Goal: Information Seeking & Learning: Learn about a topic

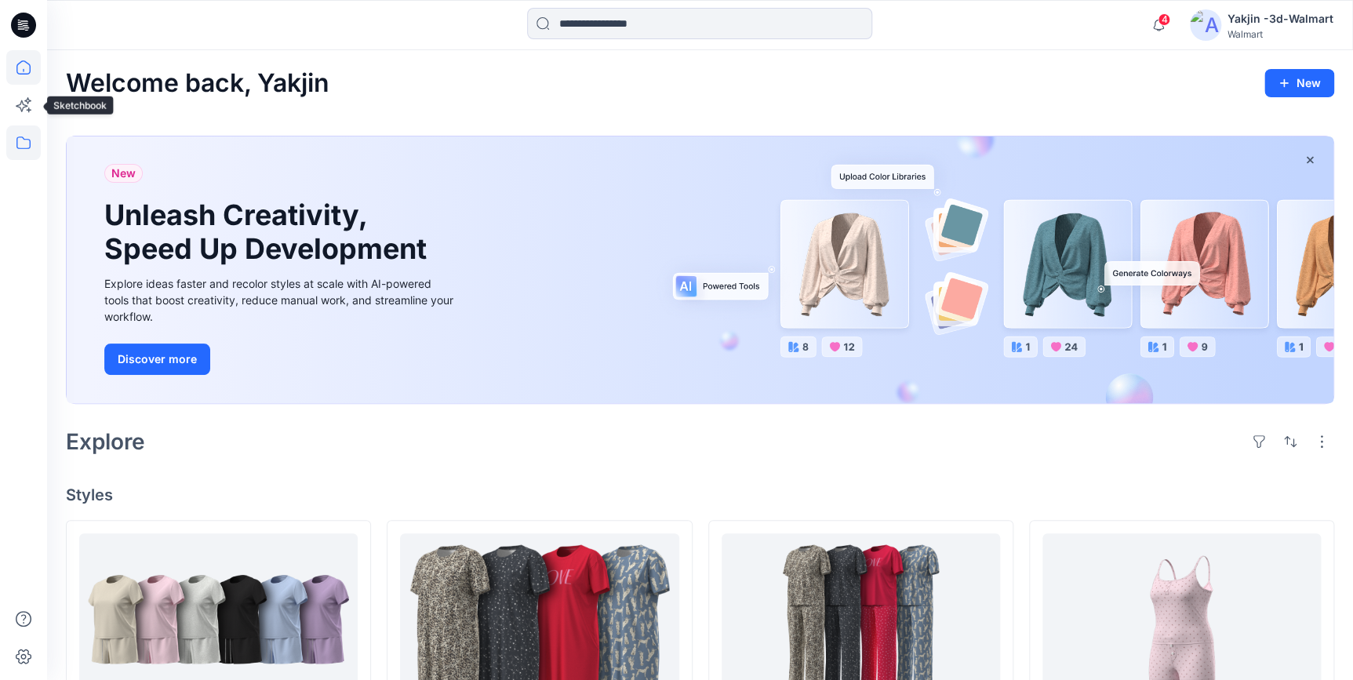
click at [20, 141] on icon at bounding box center [23, 143] width 35 height 35
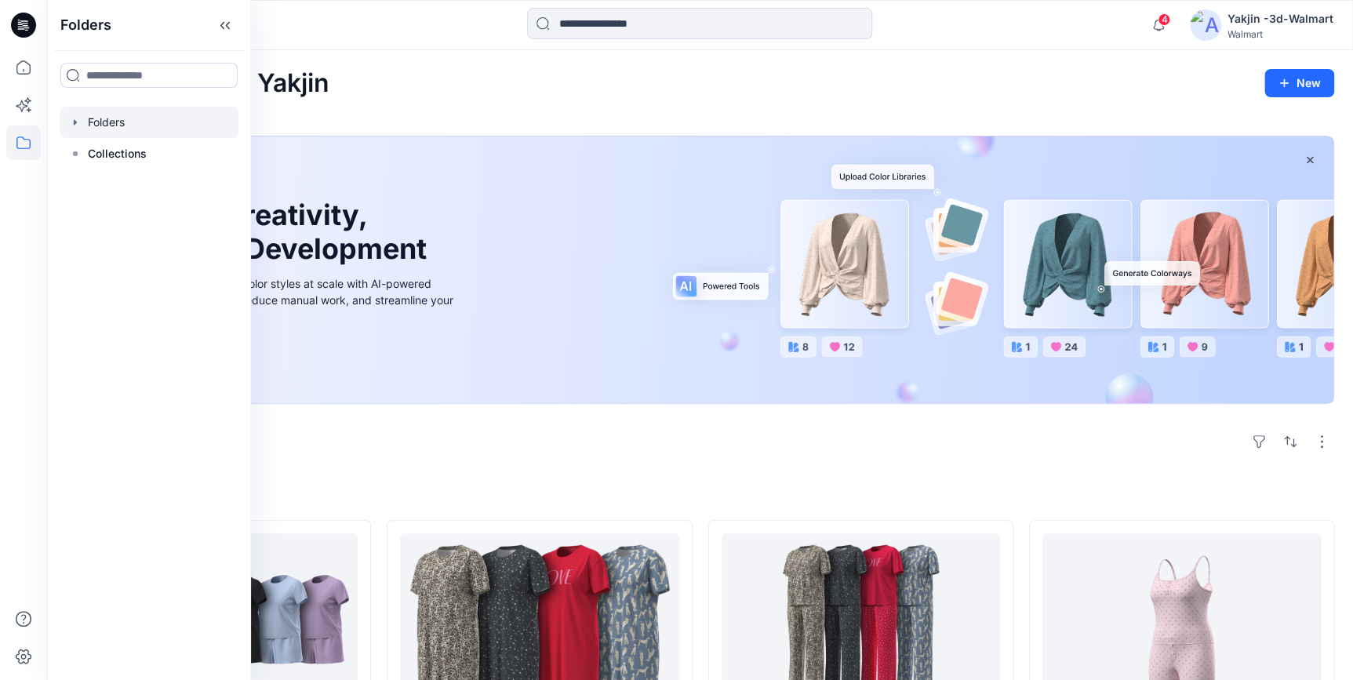
click at [120, 127] on div at bounding box center [149, 122] width 179 height 31
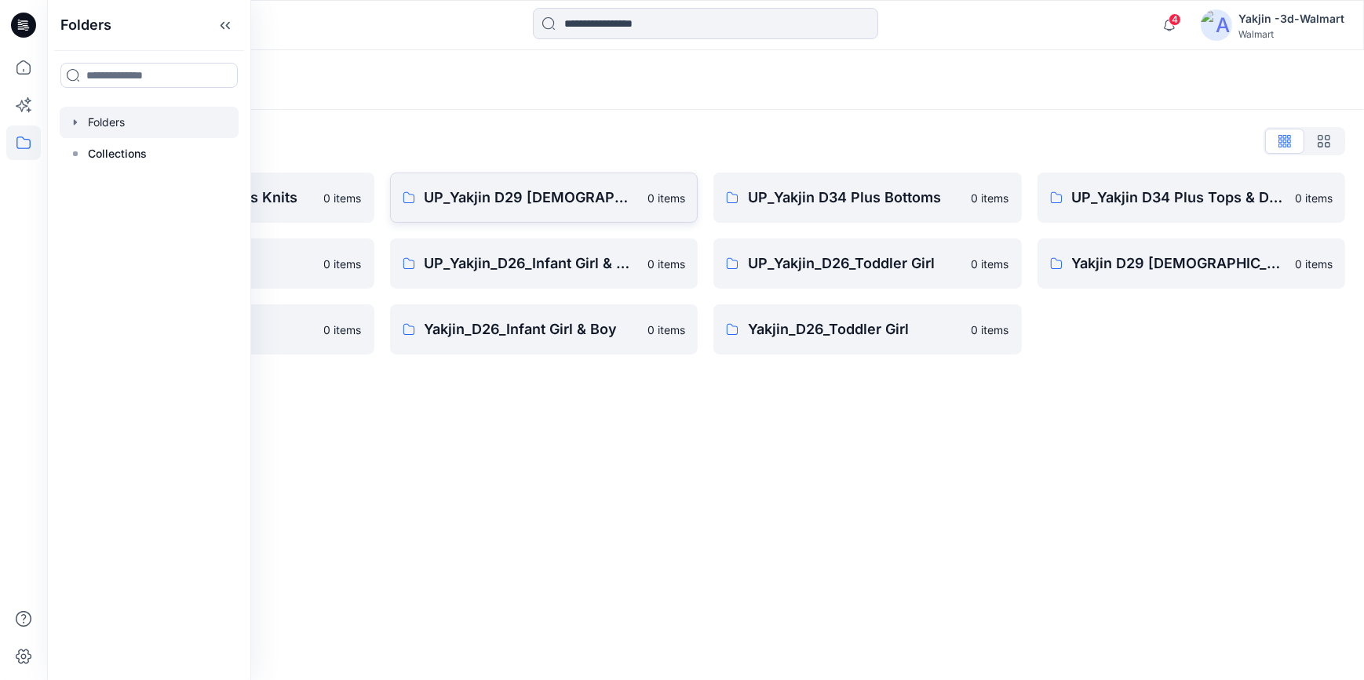
click at [576, 204] on p "UP_Yakjin D29 [DEMOGRAPHIC_DATA] Sleep" at bounding box center [531, 198] width 214 height 22
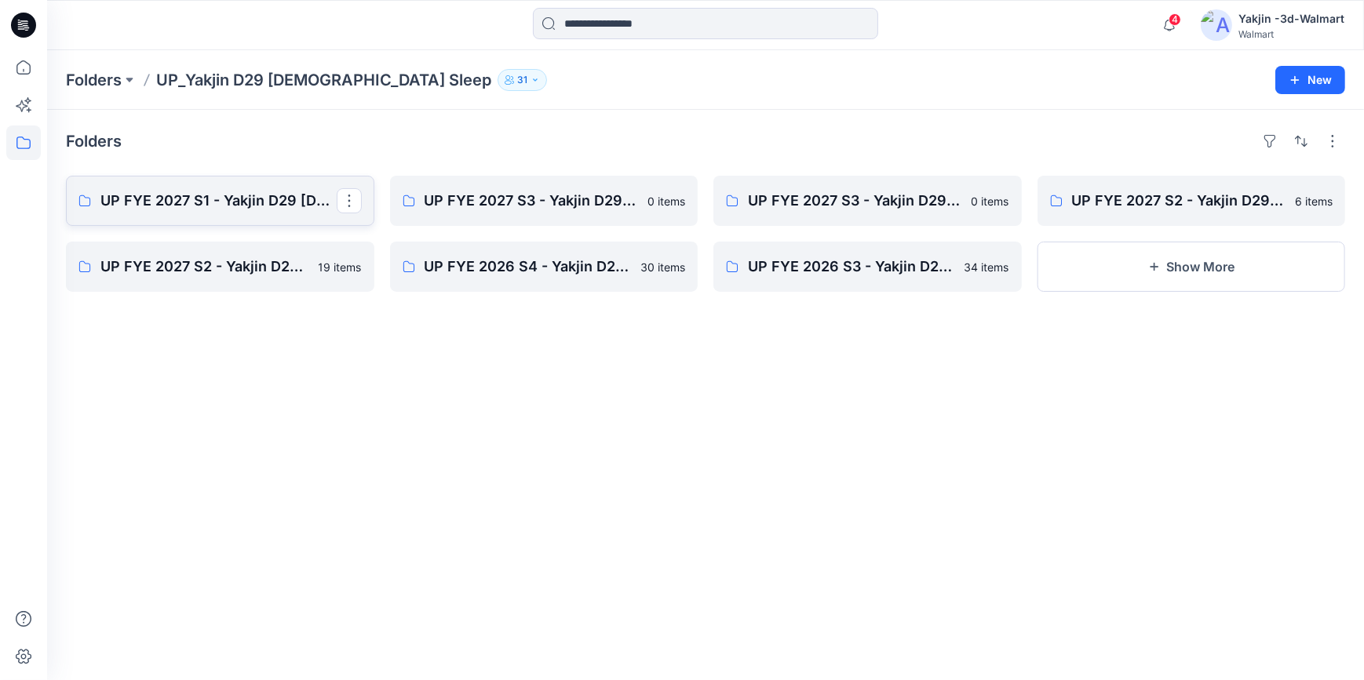
click at [228, 186] on link "UP FYE 2027 S1 - Yakjin D29 [DEMOGRAPHIC_DATA] Sleepwear" at bounding box center [220, 201] width 308 height 50
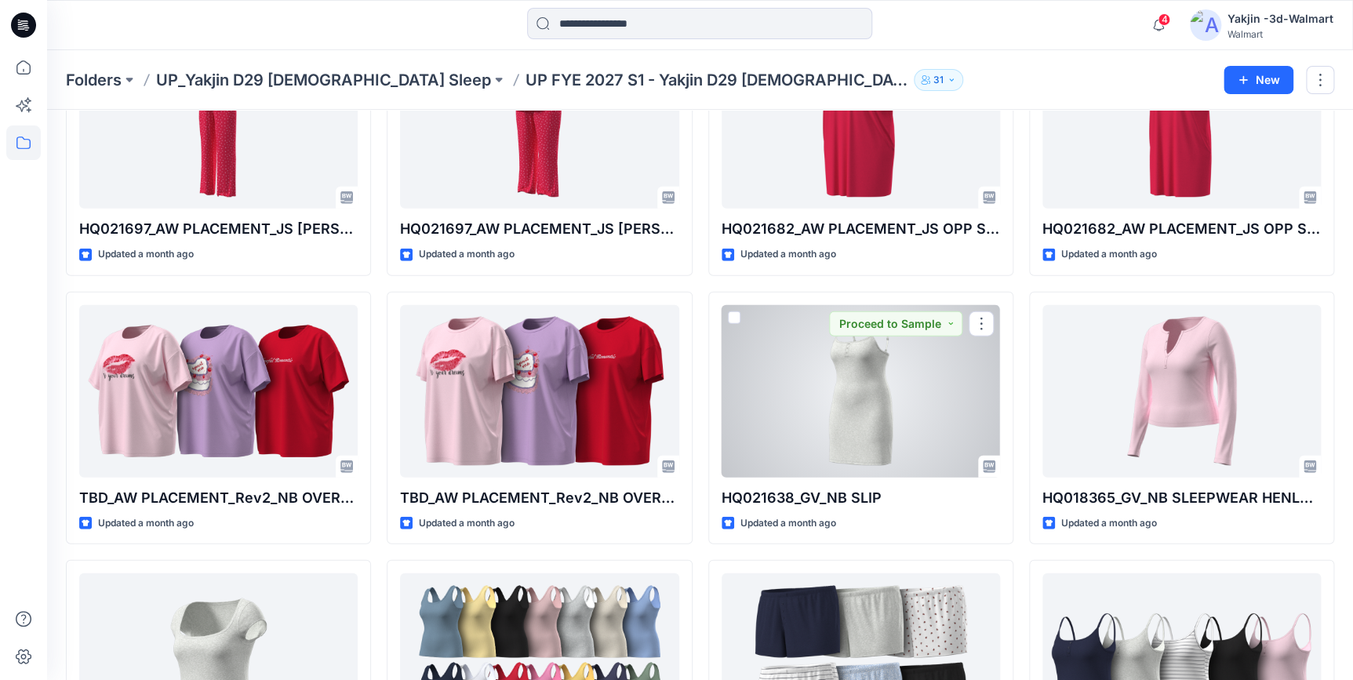
scroll to position [1783, 0]
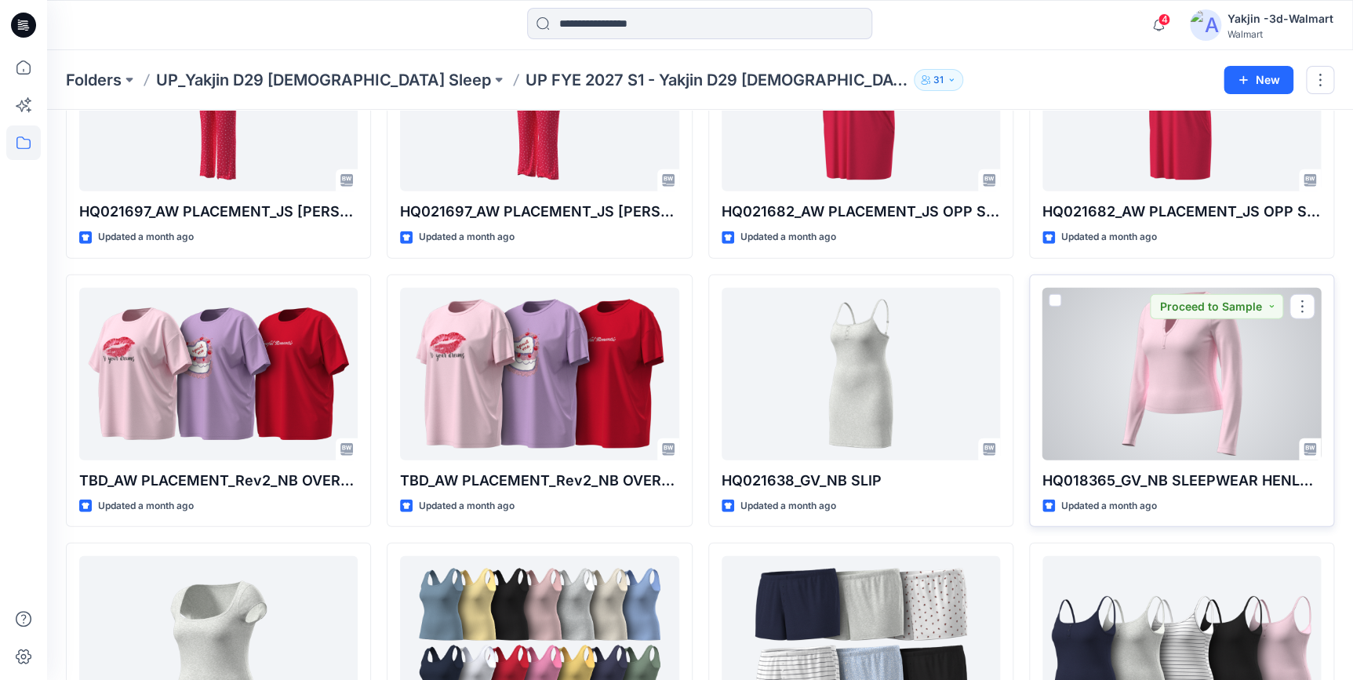
click at [1091, 384] on div at bounding box center [1182, 374] width 279 height 173
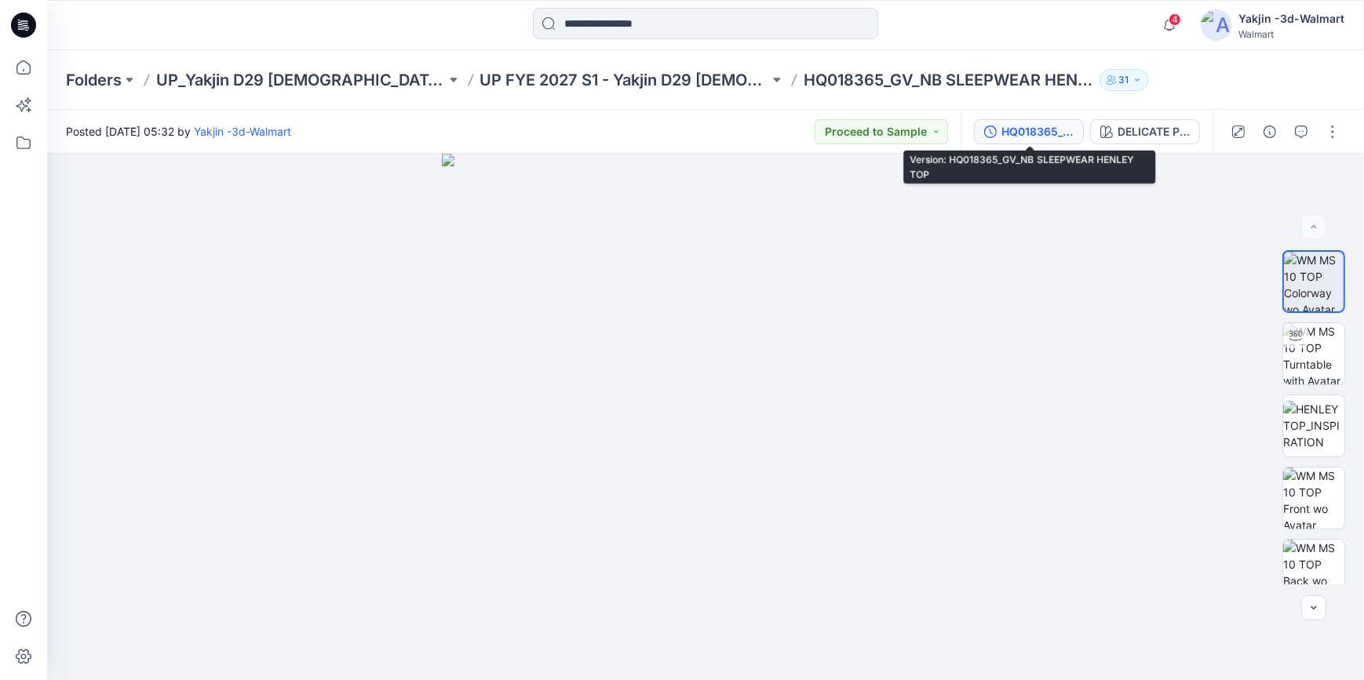
click at [1067, 129] on div "HQ018365_GV_NB SLEEPWEAR HENLEY TOP" at bounding box center [1037, 131] width 72 height 17
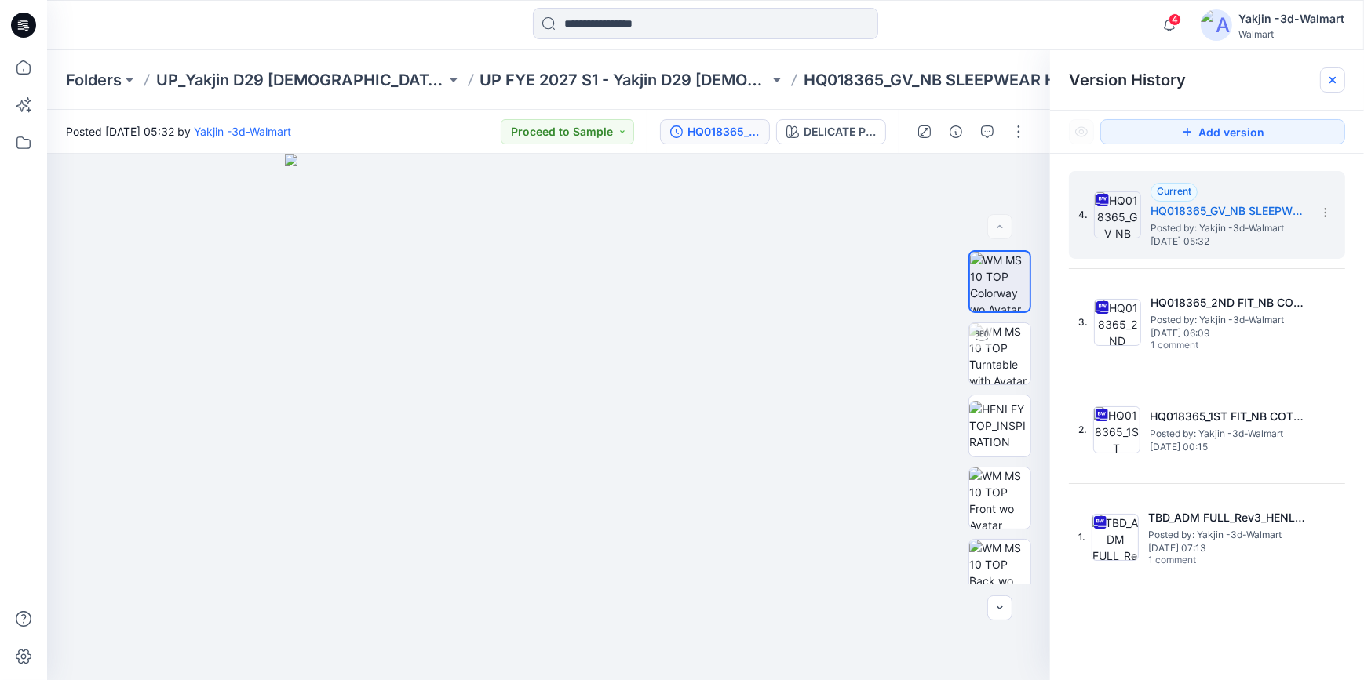
click at [1336, 85] on icon at bounding box center [1332, 80] width 13 height 13
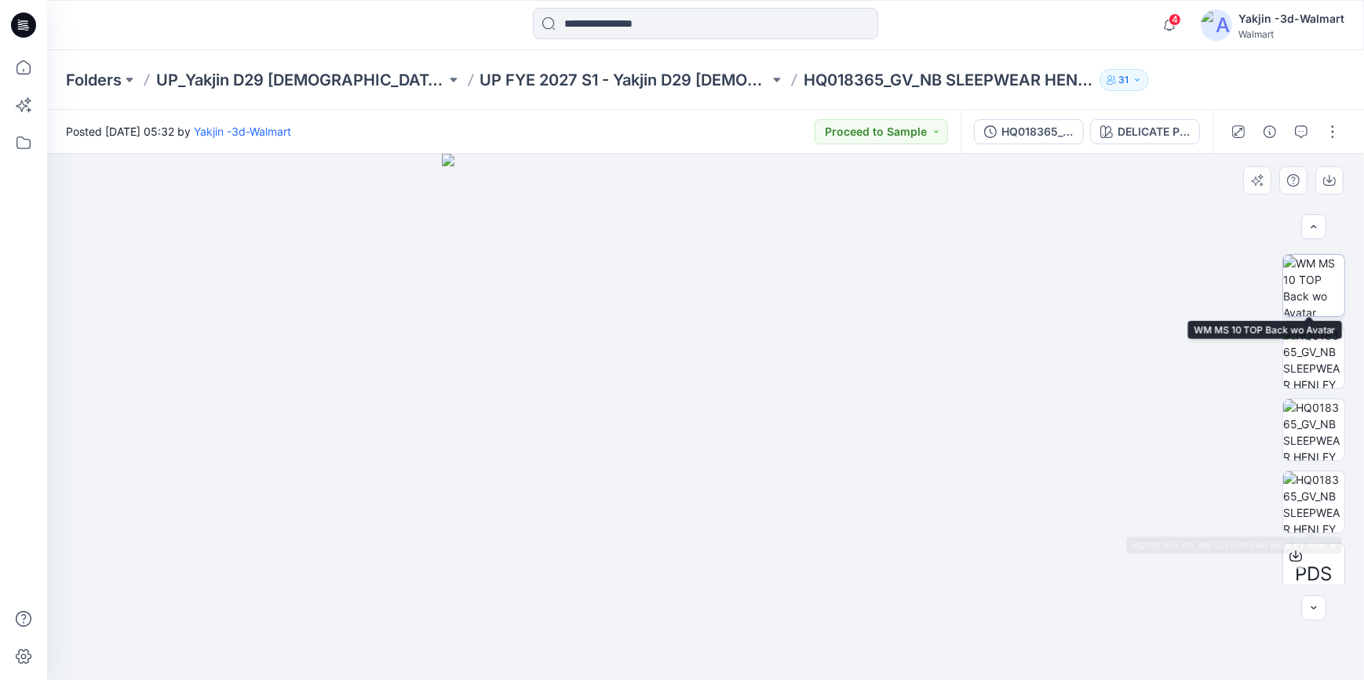
scroll to position [306, 0]
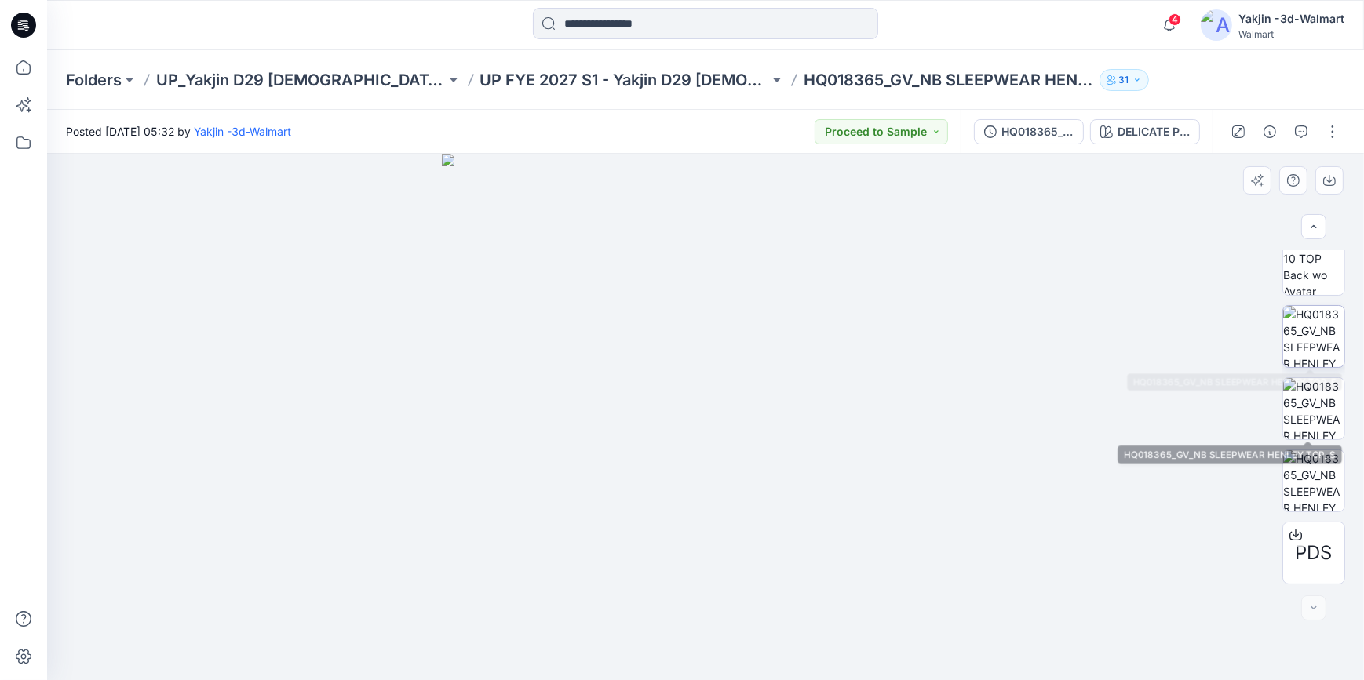
click at [1318, 352] on img at bounding box center [1313, 336] width 61 height 61
click at [1047, 217] on img at bounding box center [705, 417] width 1106 height 526
drag, startPoint x: 1173, startPoint y: 221, endPoint x: 712, endPoint y: 666, distance: 640.9
click at [712, 666] on img at bounding box center [250, 304] width 3925 height 754
drag, startPoint x: 1135, startPoint y: 349, endPoint x: 1077, endPoint y: 369, distance: 61.3
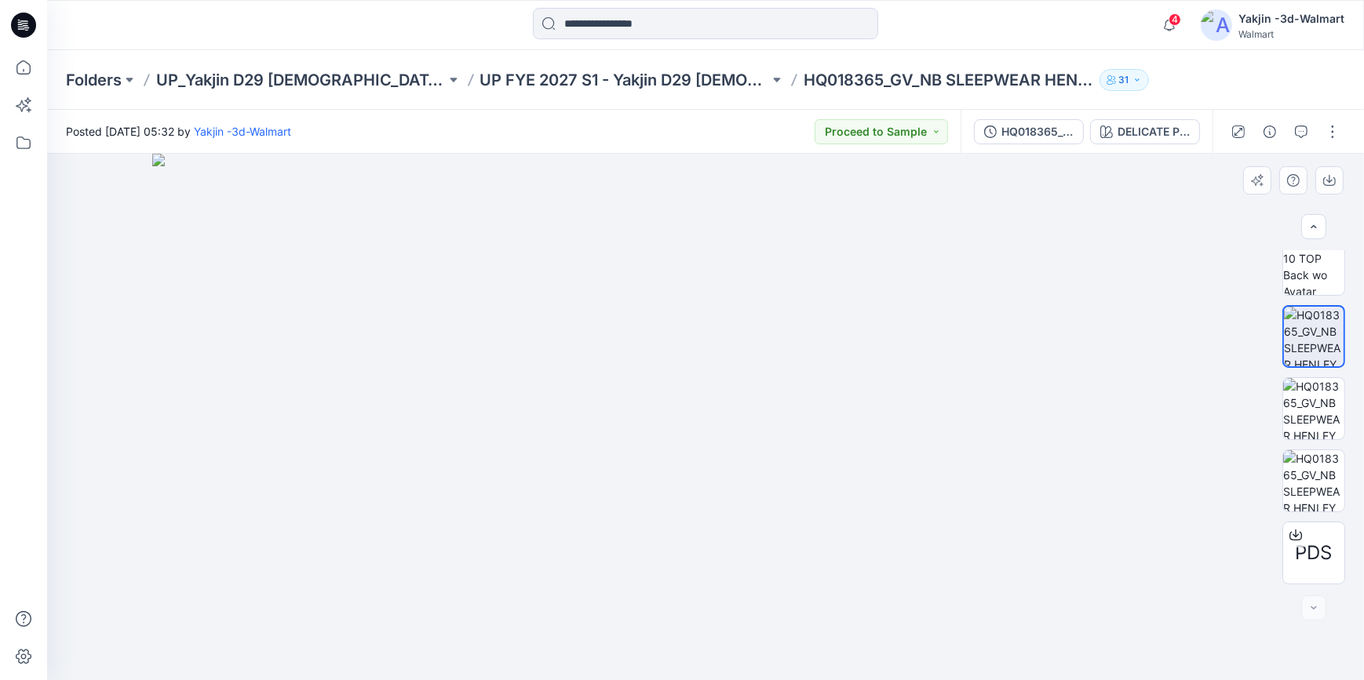
click at [1077, 369] on img at bounding box center [705, 417] width 1106 height 526
drag, startPoint x: 916, startPoint y: 486, endPoint x: 814, endPoint y: 553, distance: 121.9
click at [788, 574] on img at bounding box center [289, 226] width 2672 height 909
drag, startPoint x: 1101, startPoint y: 307, endPoint x: 654, endPoint y: 606, distance: 538.4
click at [649, 611] on img at bounding box center [274, 231] width 2672 height 902
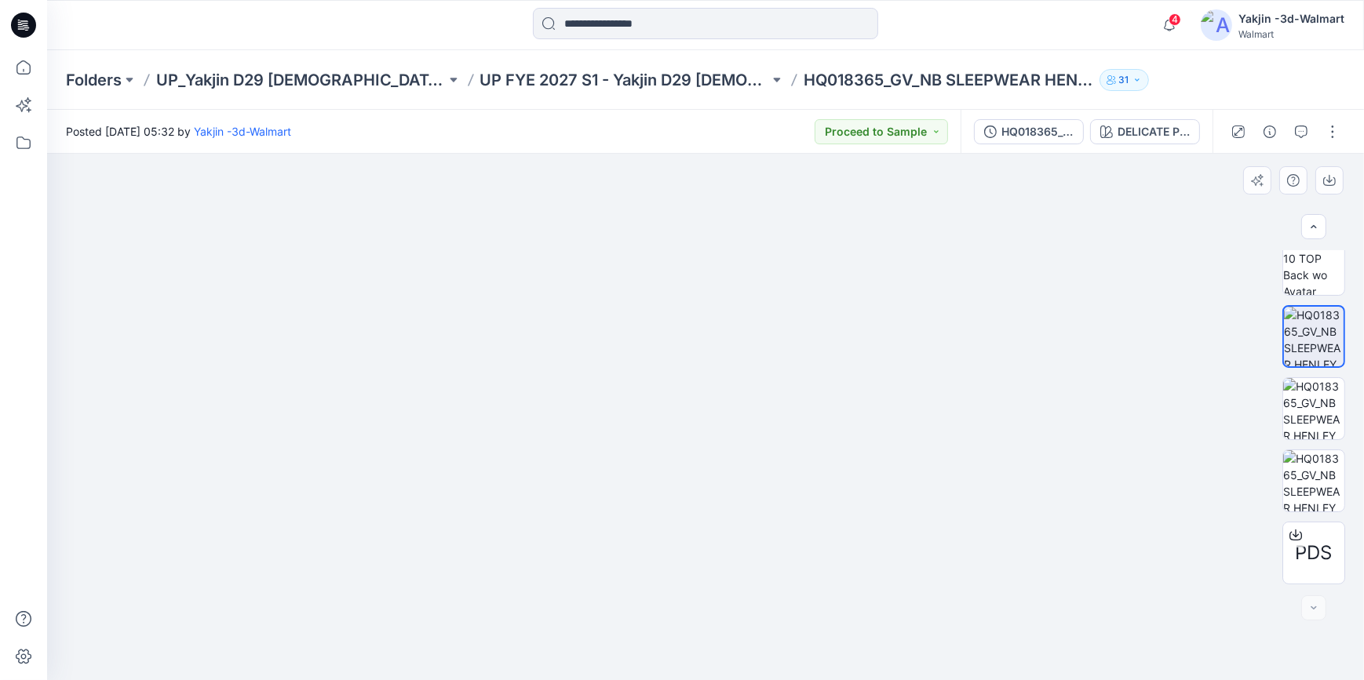
click at [1065, 272] on img at bounding box center [343, 395] width 2045 height 569
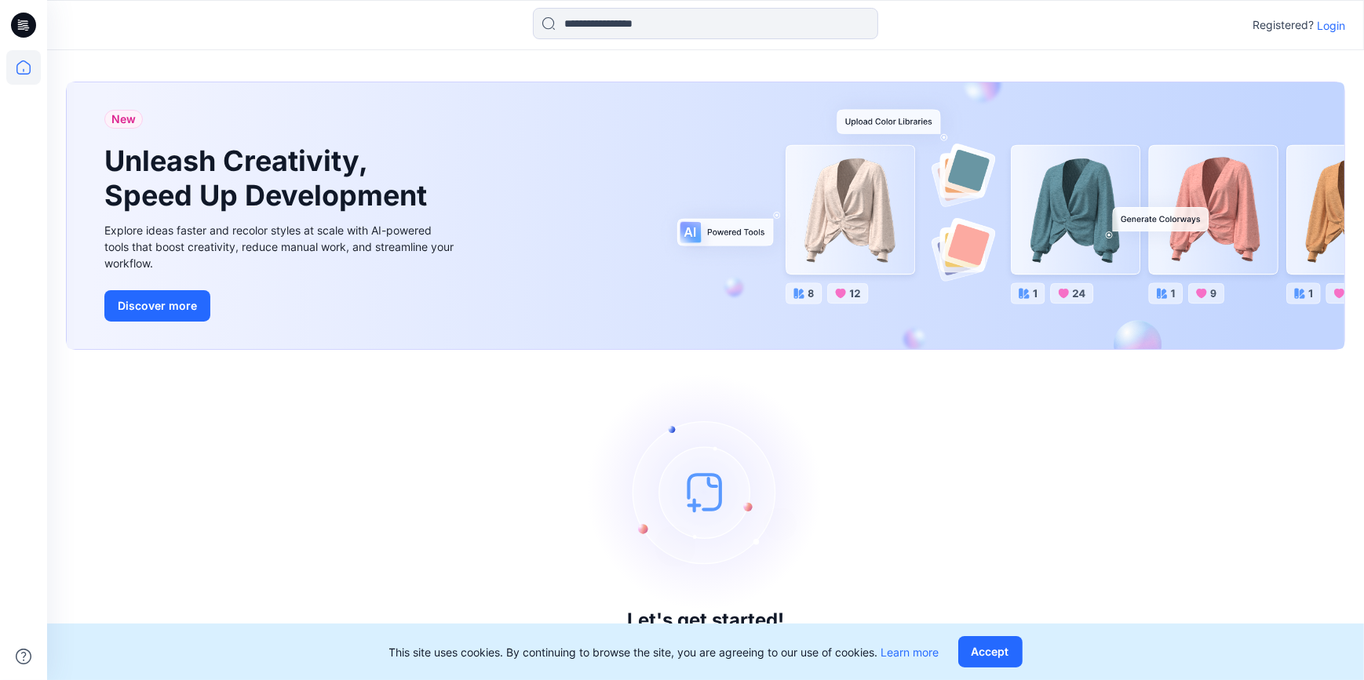
click at [1341, 24] on p "Login" at bounding box center [1331, 25] width 28 height 16
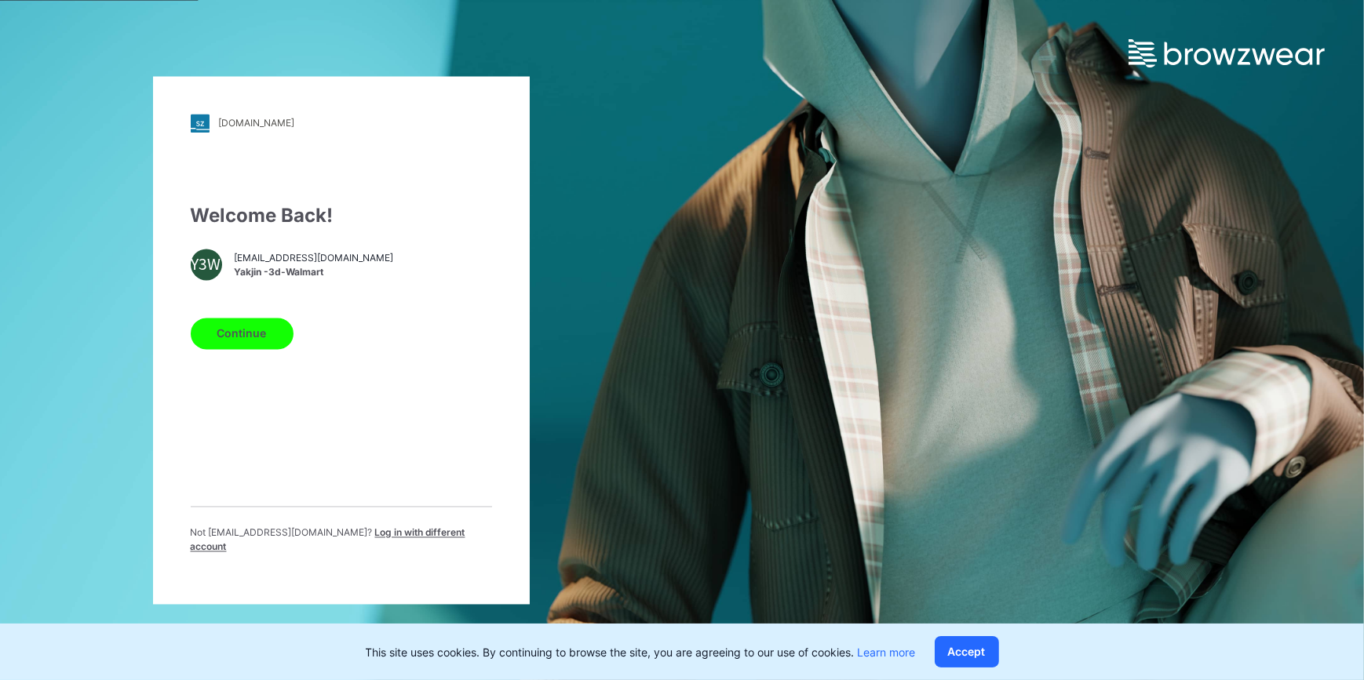
click at [224, 346] on button "Continue" at bounding box center [242, 333] width 103 height 31
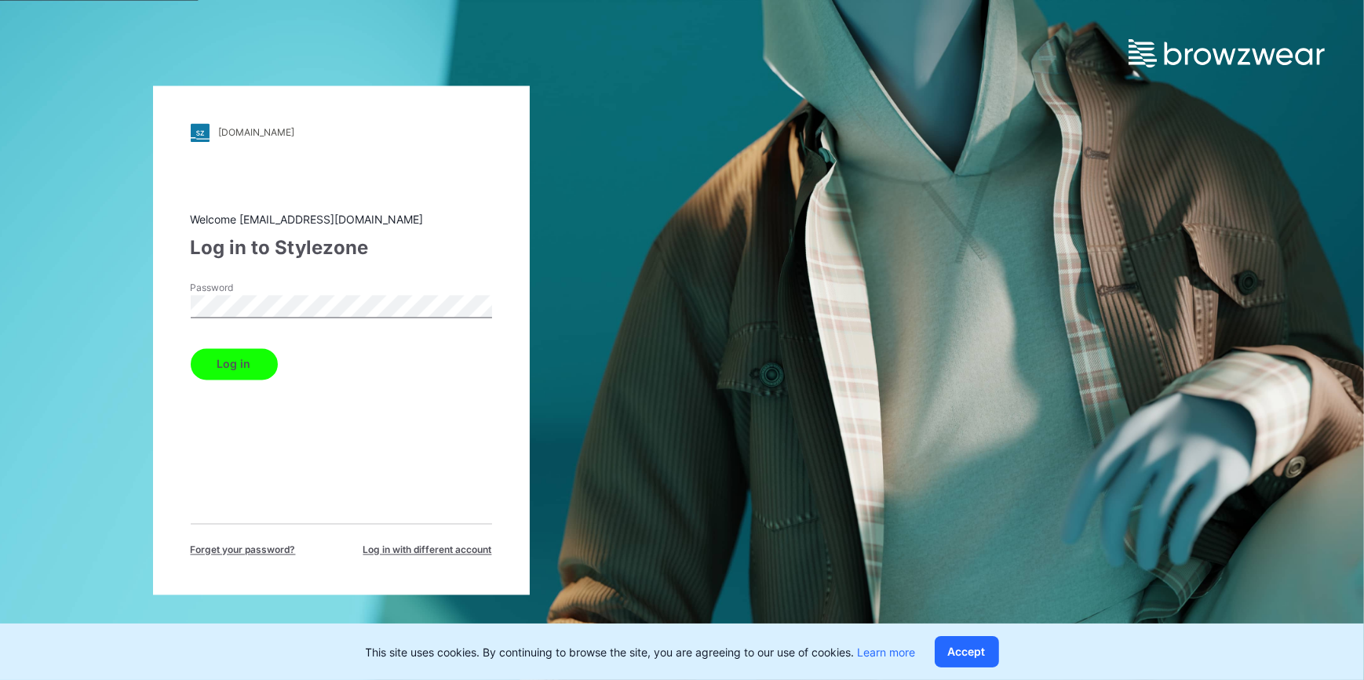
click at [228, 361] on button "Log in" at bounding box center [234, 363] width 87 height 31
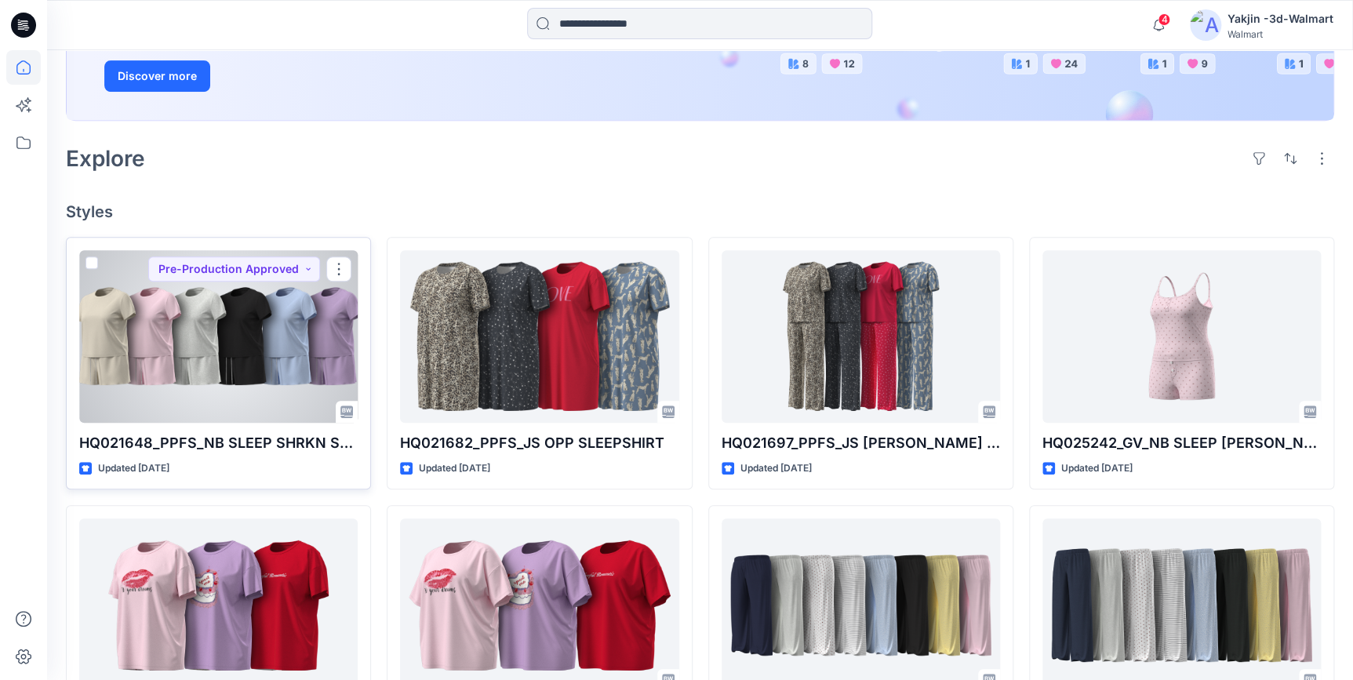
scroll to position [285, 0]
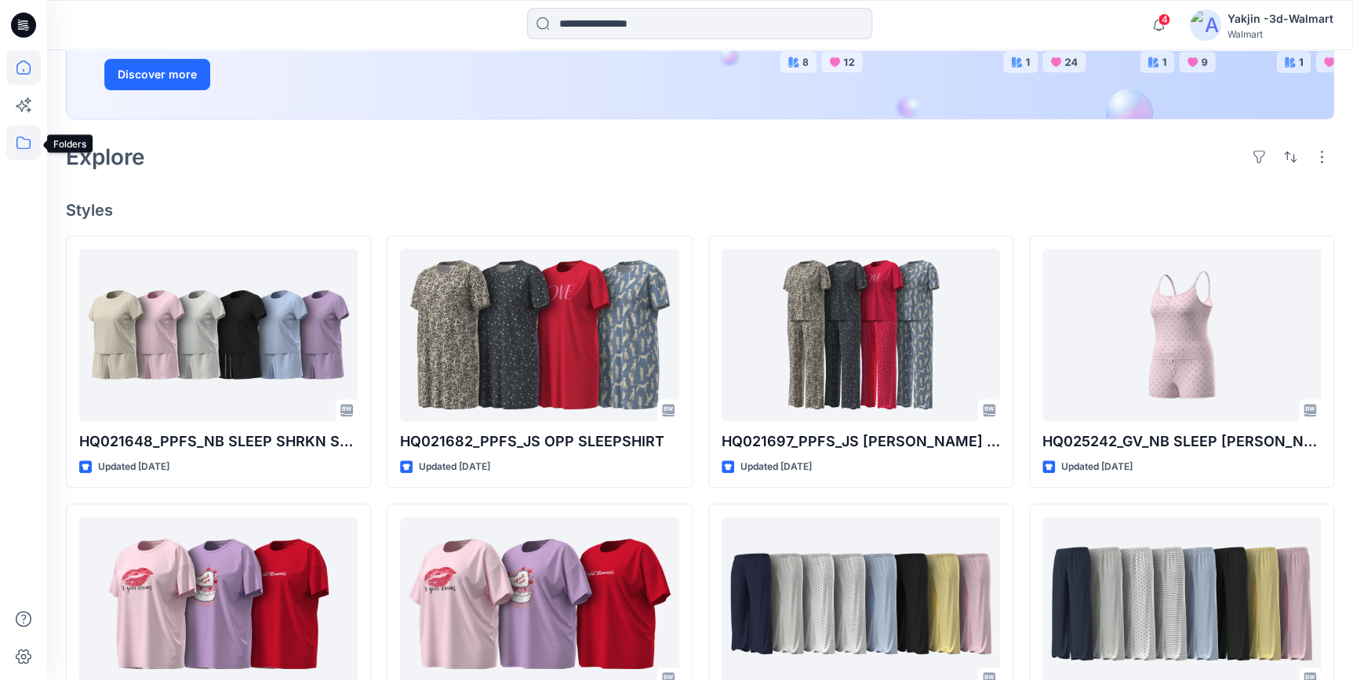
click at [28, 133] on icon at bounding box center [23, 143] width 35 height 35
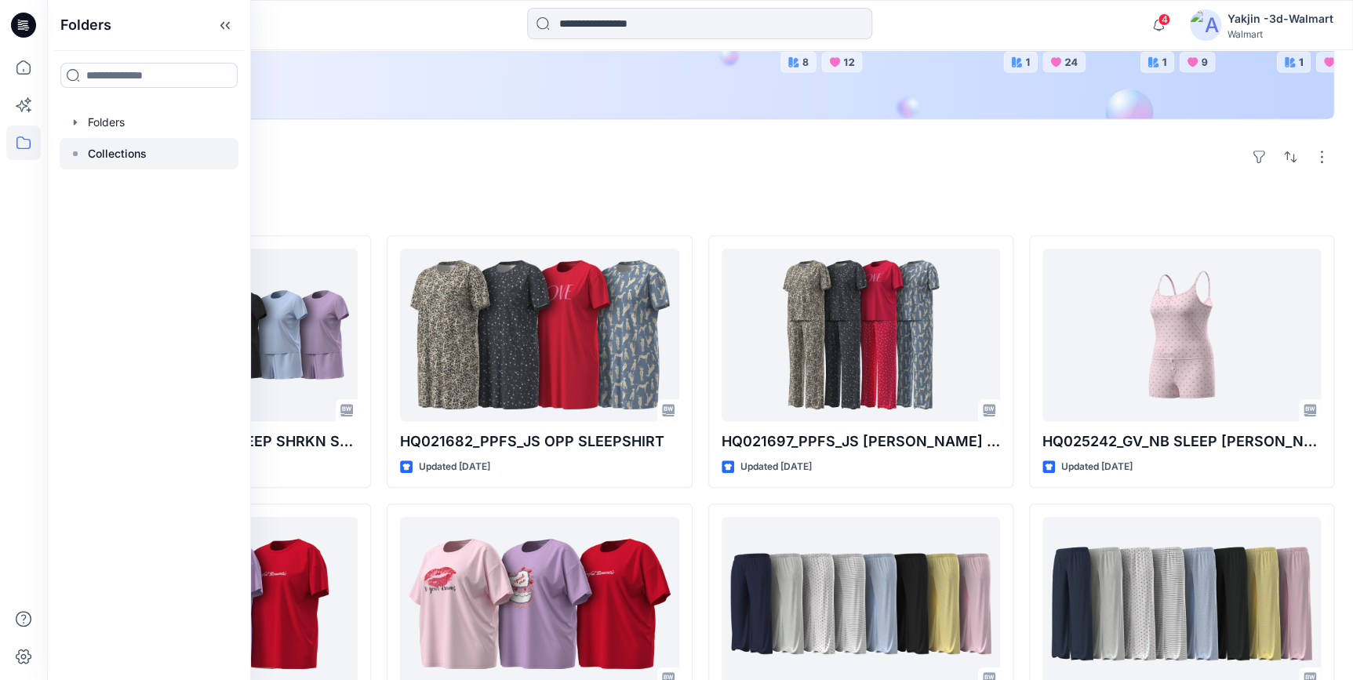
click at [118, 162] on p "Collections" at bounding box center [117, 153] width 59 height 19
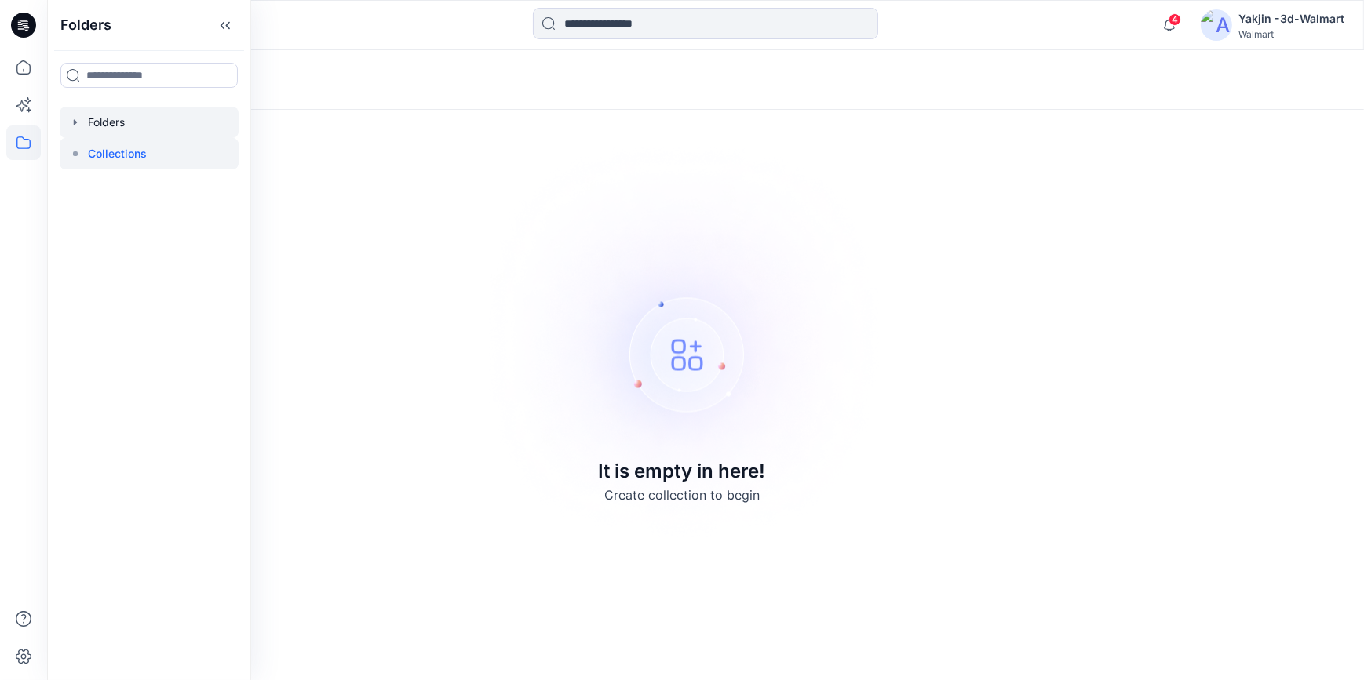
click at [116, 135] on div at bounding box center [149, 122] width 179 height 31
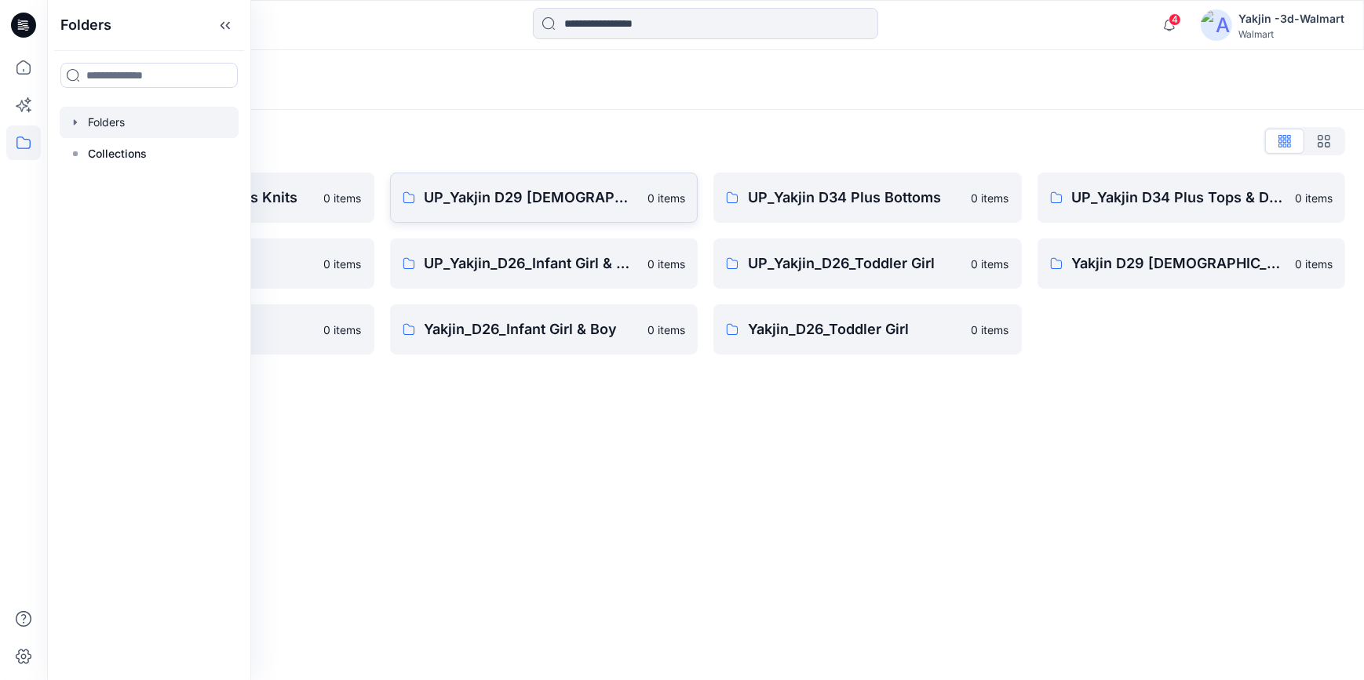
click at [490, 191] on p "UP_Yakjin D29 [DEMOGRAPHIC_DATA] Sleep" at bounding box center [531, 198] width 214 height 22
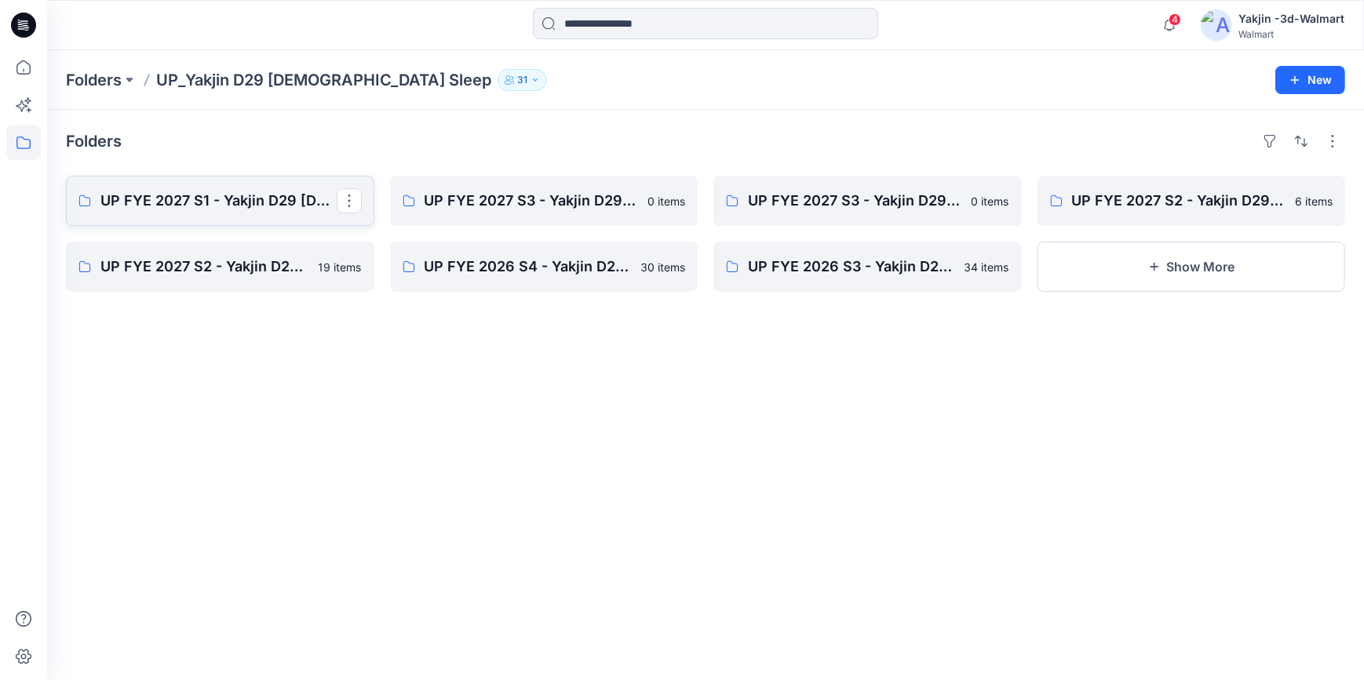
click at [199, 203] on p "UP FYE 2027 S1 - Yakjin D29 [DEMOGRAPHIC_DATA] Sleepwear" at bounding box center [218, 201] width 236 height 22
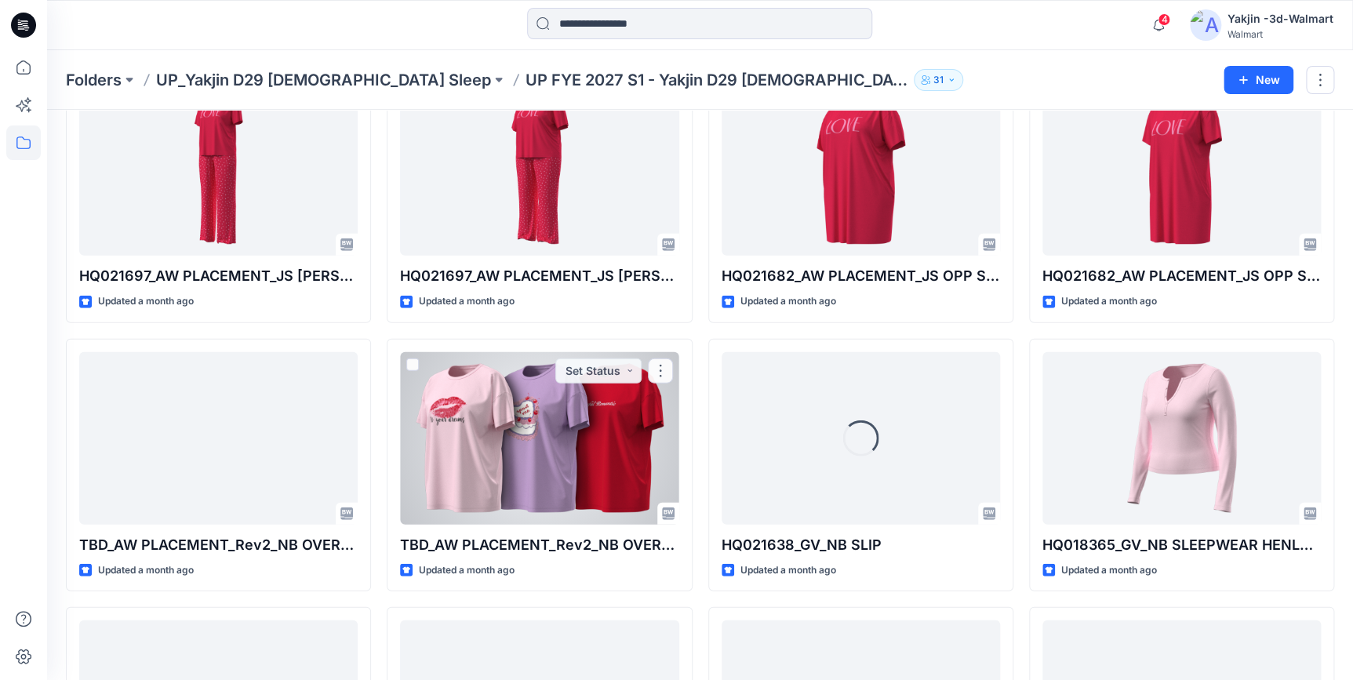
scroll to position [1808, 0]
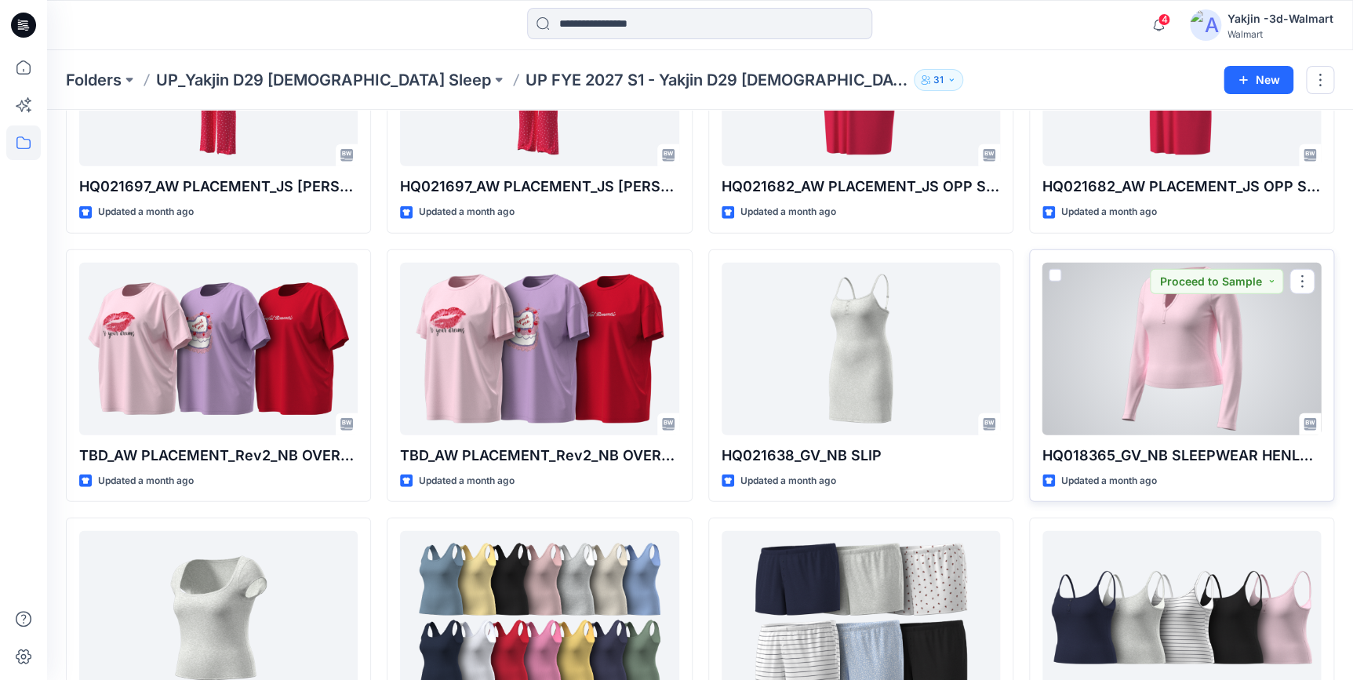
click at [1177, 354] on div at bounding box center [1182, 349] width 279 height 173
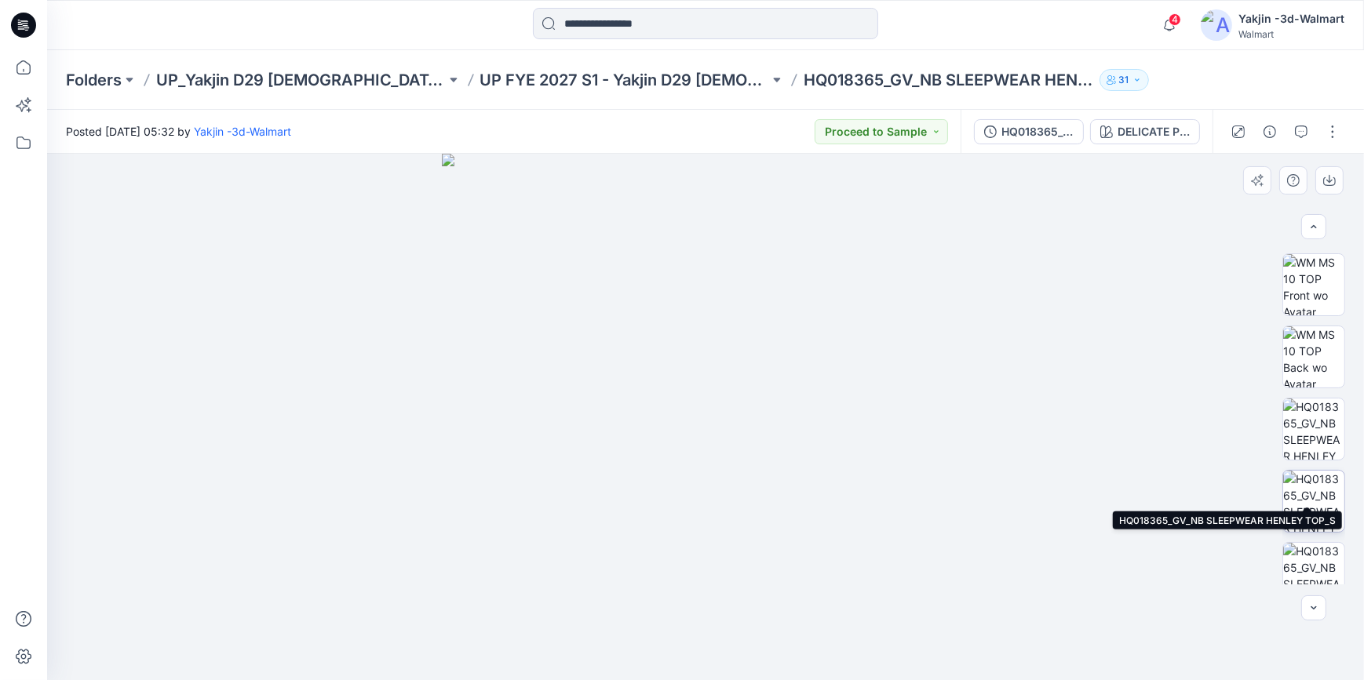
scroll to position [306, 0]
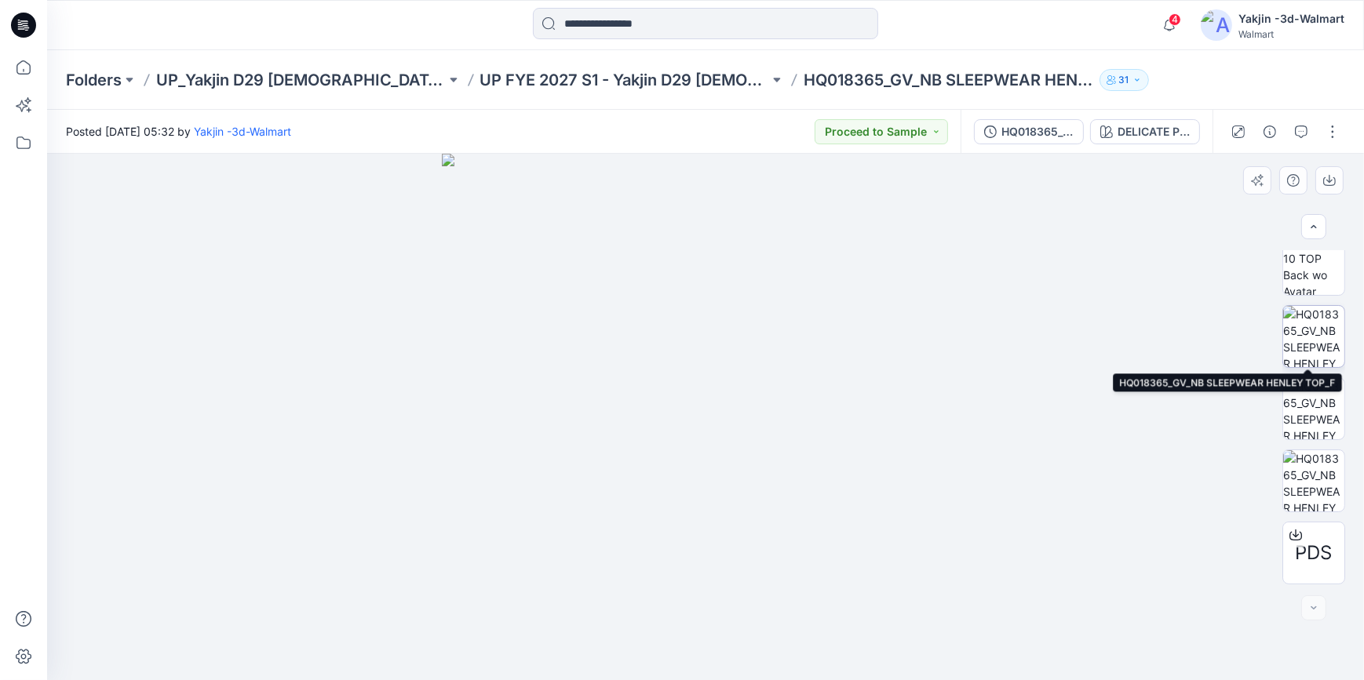
click at [1313, 334] on img at bounding box center [1313, 336] width 61 height 61
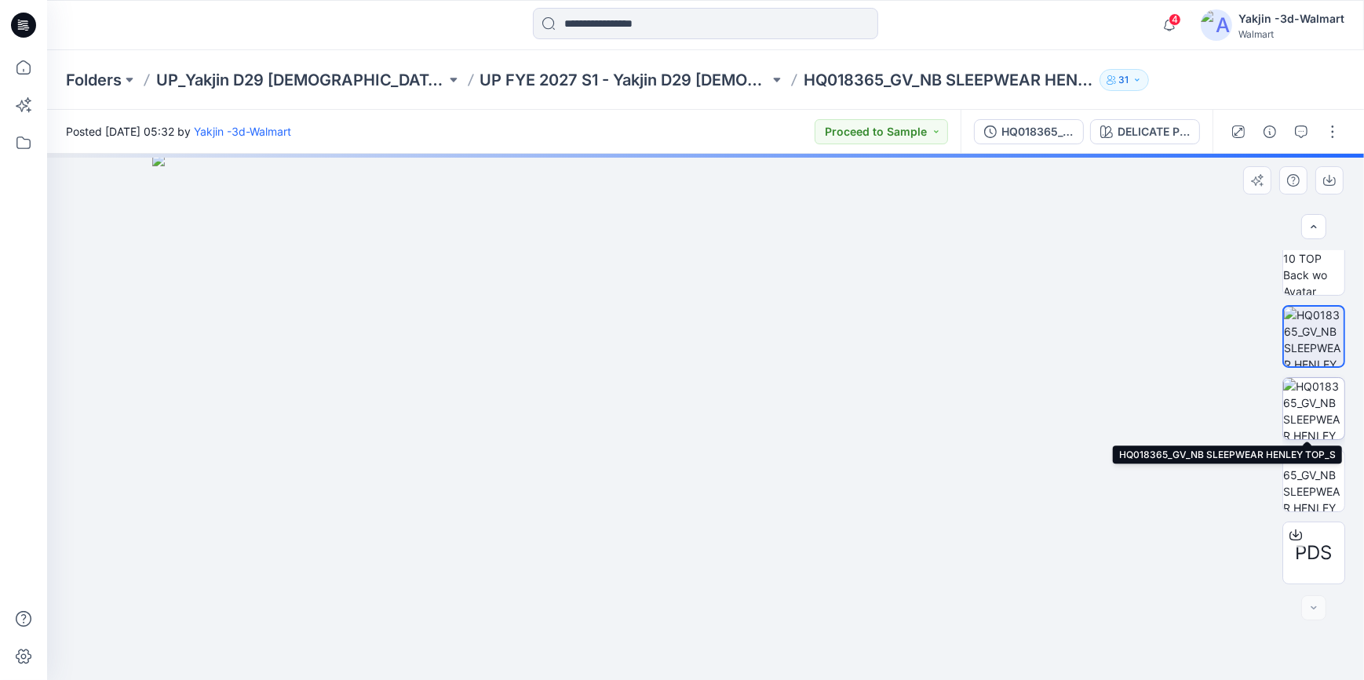
click at [1310, 409] on img at bounding box center [1313, 408] width 61 height 61
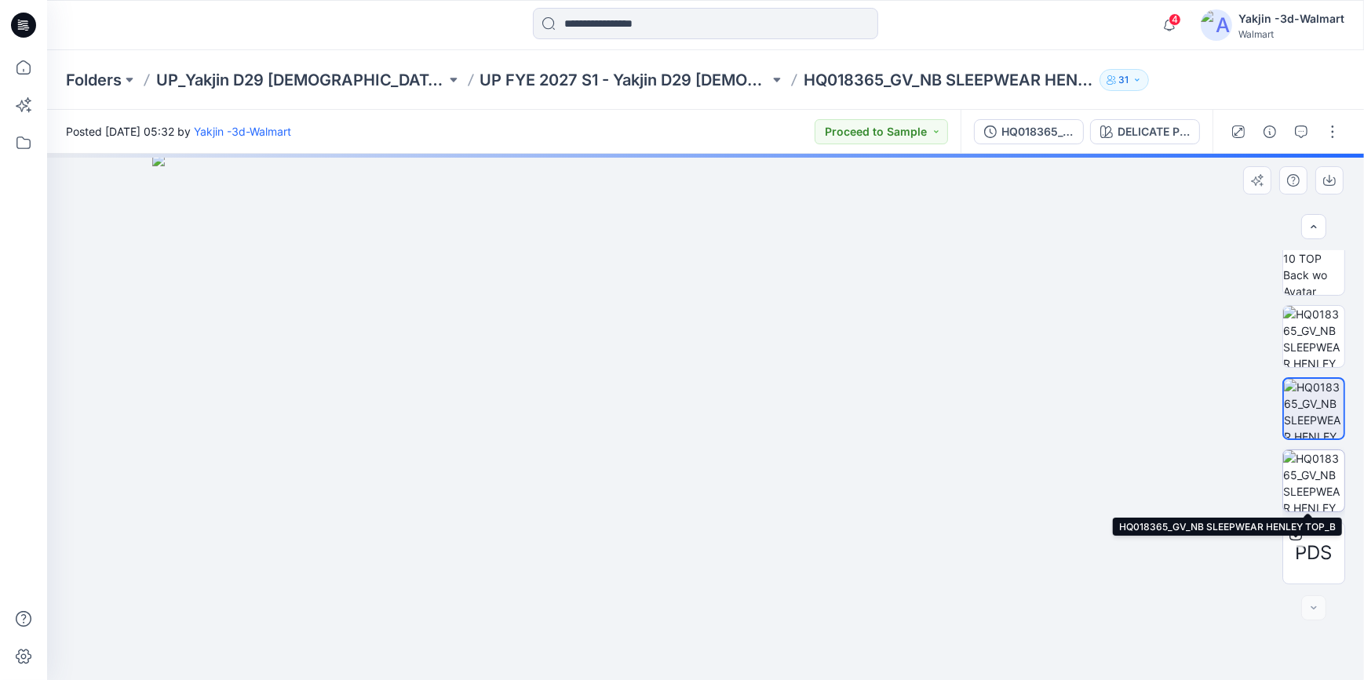
click at [1307, 476] on img at bounding box center [1313, 480] width 61 height 61
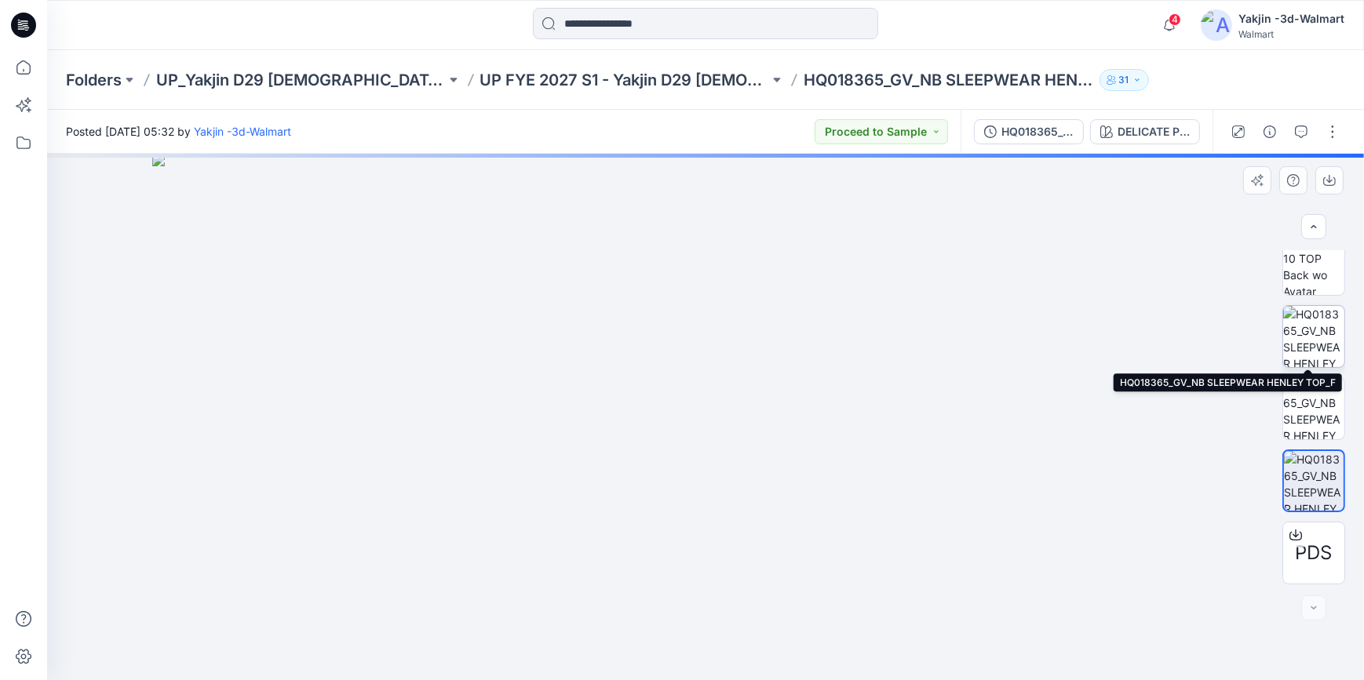
click at [1300, 346] on img at bounding box center [1313, 336] width 61 height 61
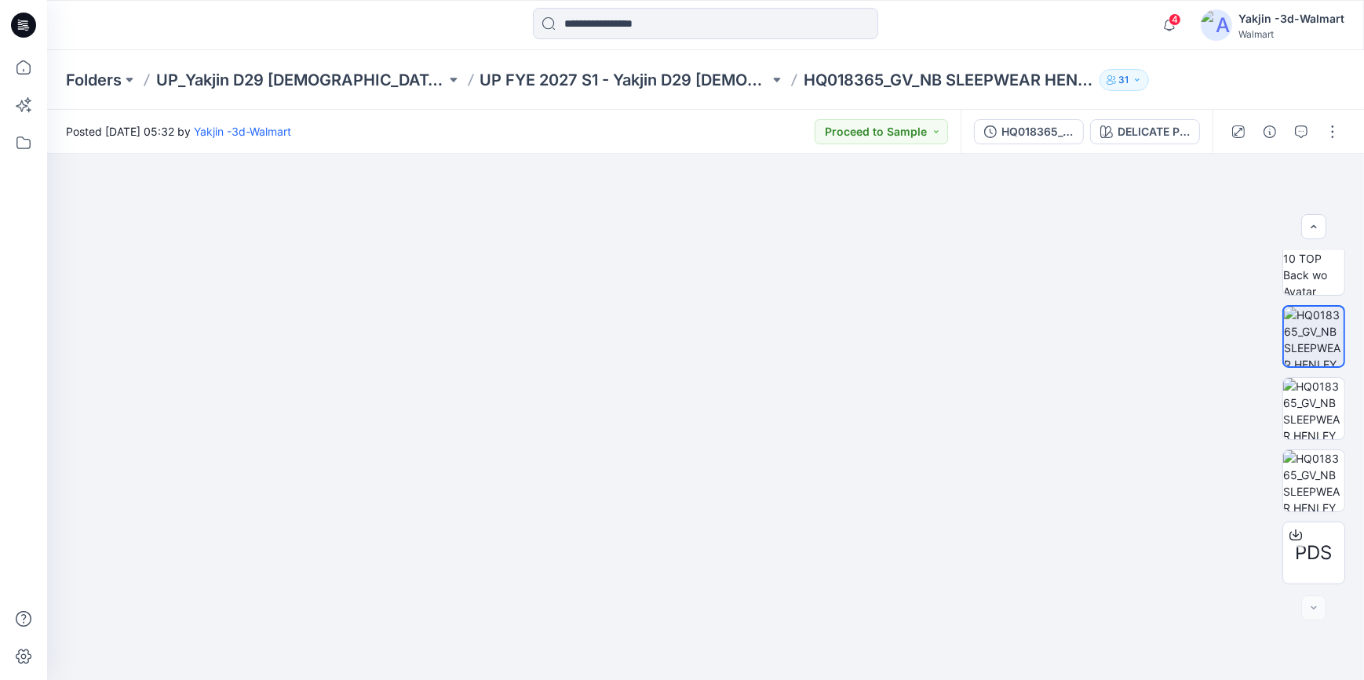
drag, startPoint x: 1174, startPoint y: 225, endPoint x: 494, endPoint y: 694, distance: 825.3
click at [494, 679] on html "4 Notifications Your style HQ025242_GV_NB SLEEP CAMI BOXER SET has been updated…" at bounding box center [682, 340] width 1364 height 680
